Goal: Find specific page/section: Find specific page/section

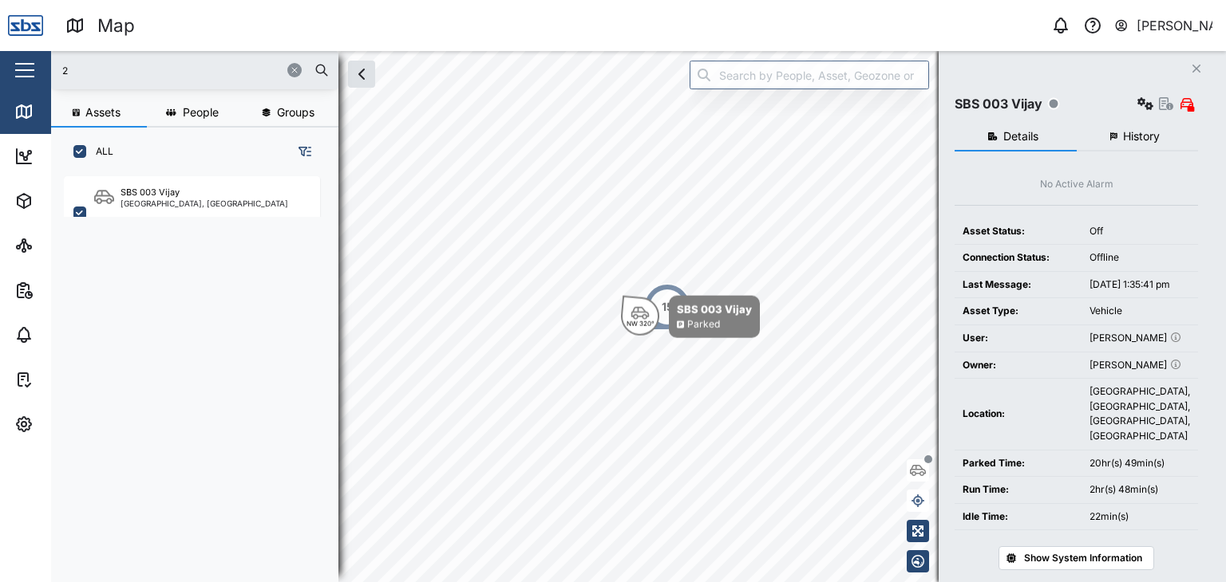
scroll to position [386, 249]
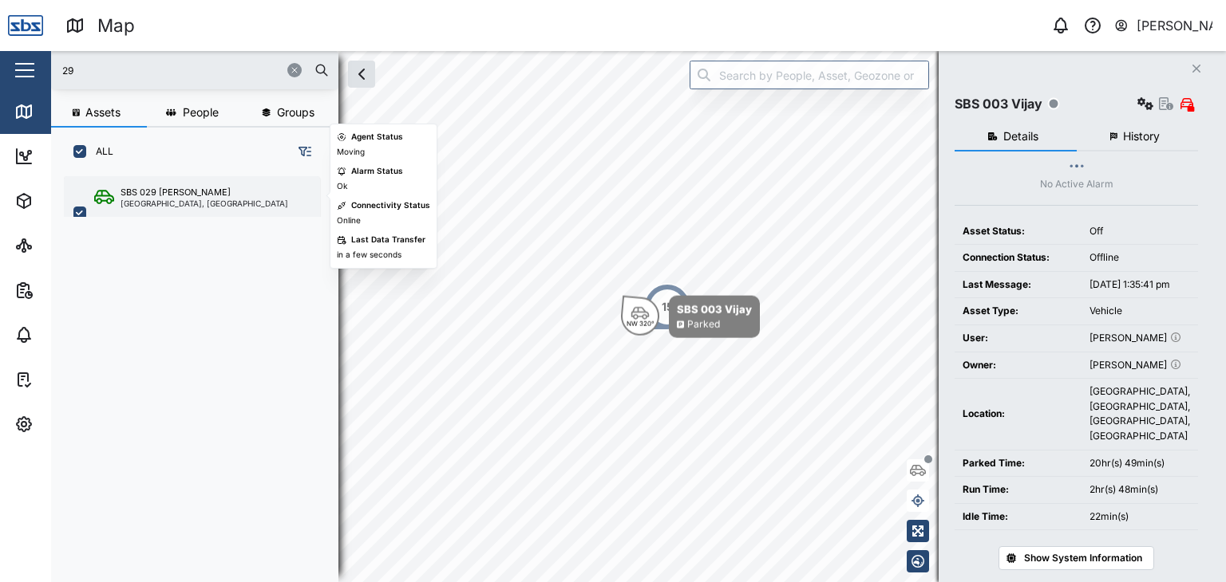
click at [154, 201] on div "[GEOGRAPHIC_DATA], [GEOGRAPHIC_DATA]" at bounding box center [204, 203] width 168 height 8
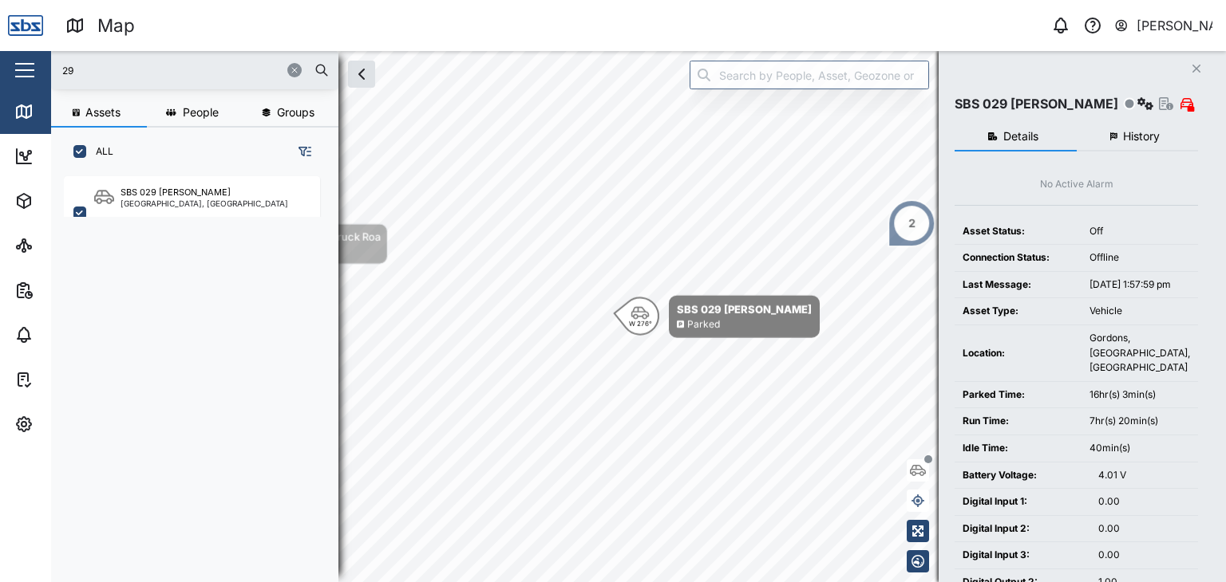
drag, startPoint x: 85, startPoint y: 61, endPoint x: 37, endPoint y: 61, distance: 47.9
click at [37, 61] on div "Map 0 [PERSON_NAME] Close Map Dashboard Assets ATS Camera Generator Personnel T…" at bounding box center [613, 291] width 1226 height 582
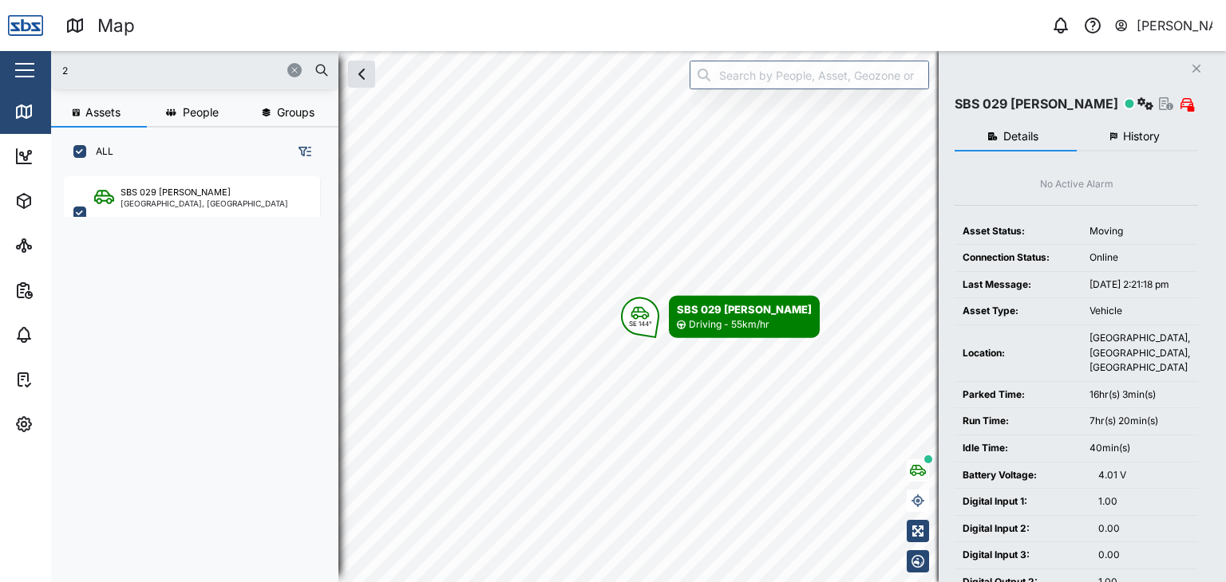
type input "29"
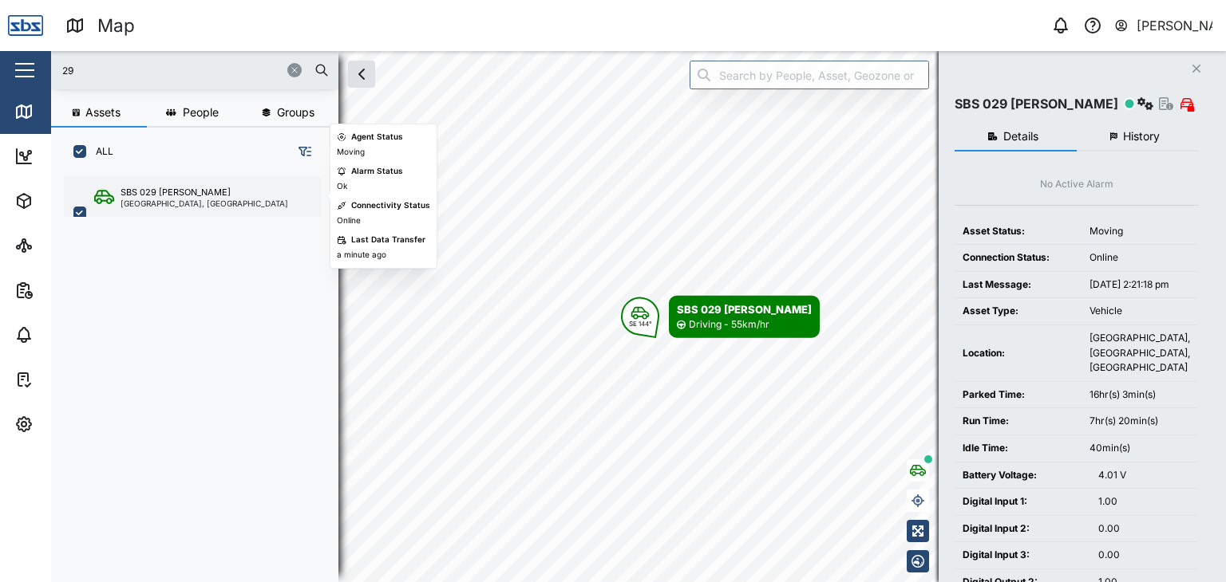
click at [207, 210] on div "SBS 029 [PERSON_NAME] I [GEOGRAPHIC_DATA], [GEOGRAPHIC_DATA]" at bounding box center [192, 212] width 256 height 73
click at [179, 199] on div "[GEOGRAPHIC_DATA], [GEOGRAPHIC_DATA]" at bounding box center [204, 203] width 168 height 8
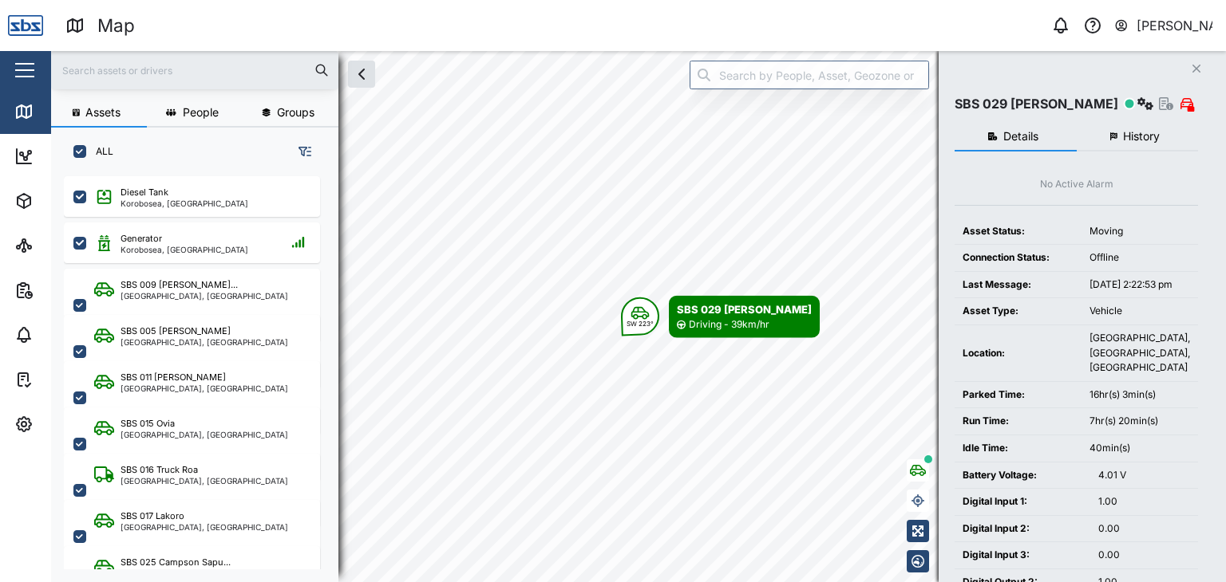
click at [93, 67] on input "text" at bounding box center [195, 70] width 268 height 24
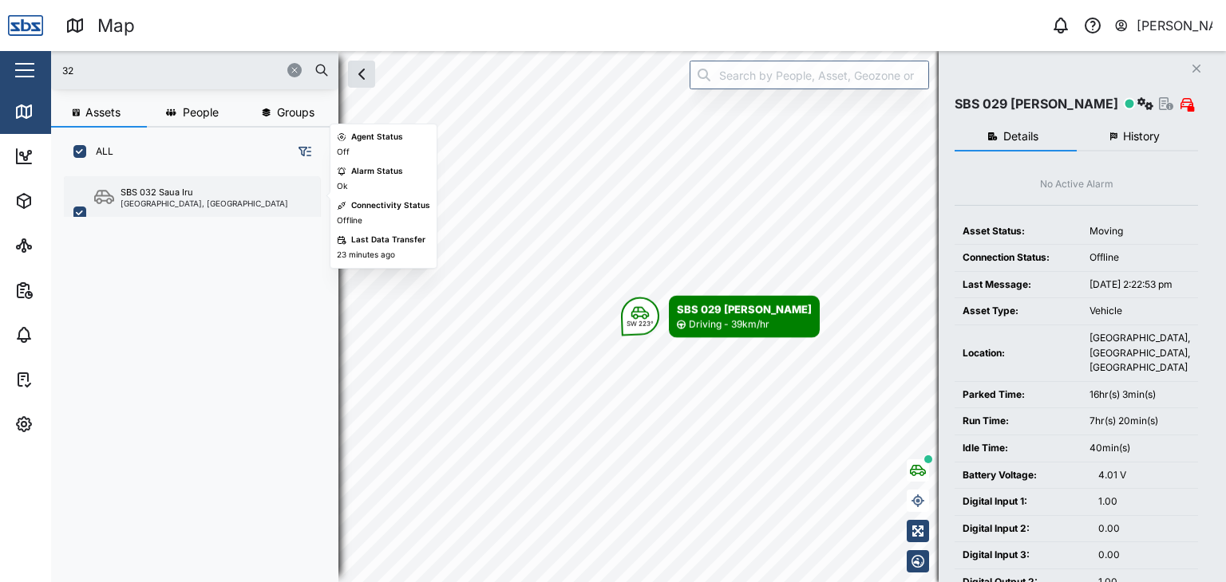
click at [149, 196] on div "SBS 032 Saua Iru Port Moresby, Southern Region" at bounding box center [204, 197] width 168 height 22
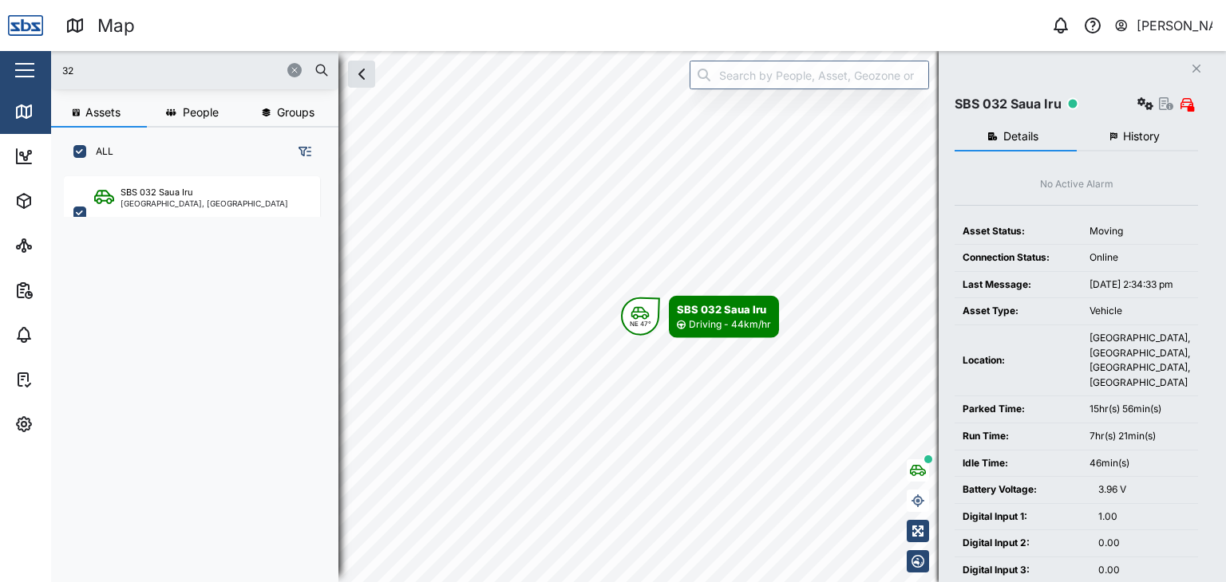
drag, startPoint x: 94, startPoint y: 65, endPoint x: 45, endPoint y: 64, distance: 49.5
click at [45, 64] on div "Map 0 Vijay Kumar Close Map Dashboard Assets ATS Camera Generator Personnel Tan…" at bounding box center [613, 291] width 1226 height 582
type input "32"
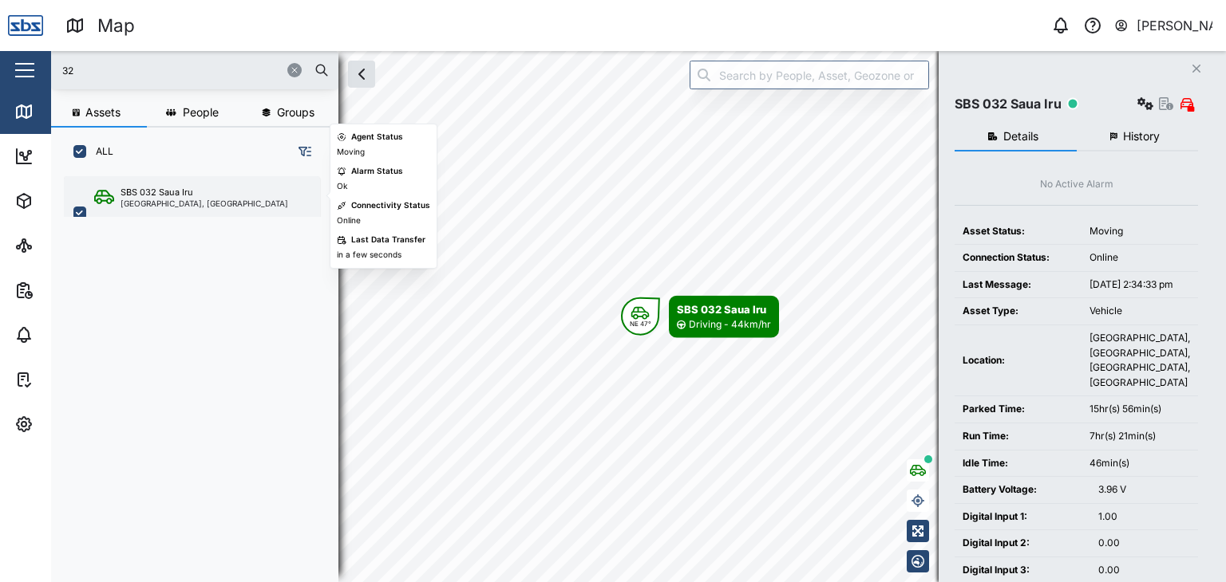
click at [188, 184] on div "SBS 032 Saua Iru Port Moresby, Southern Region" at bounding box center [192, 212] width 256 height 73
click at [184, 202] on div "[GEOGRAPHIC_DATA], [GEOGRAPHIC_DATA]" at bounding box center [204, 203] width 168 height 8
